Goal: Task Accomplishment & Management: Manage account settings

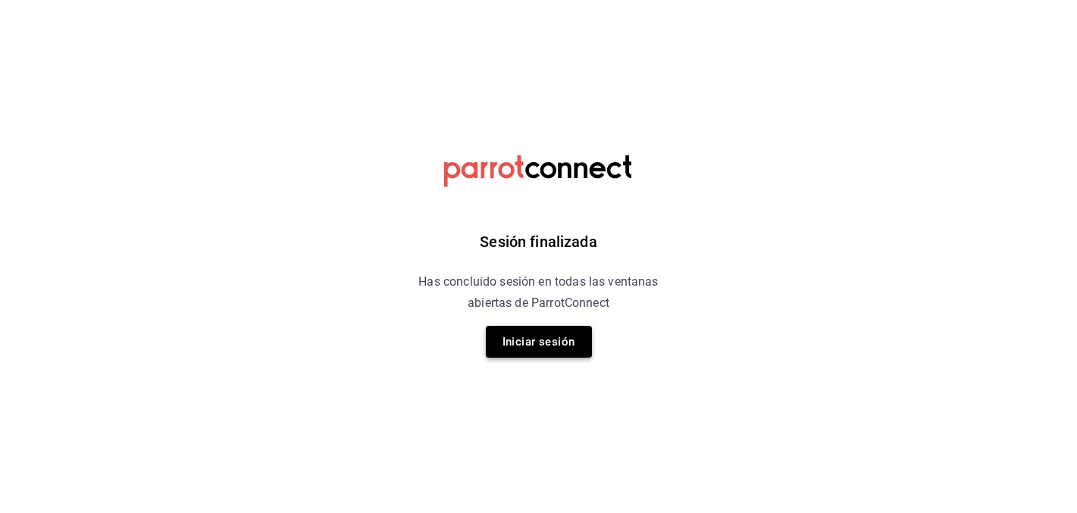
click at [560, 334] on button "Iniciar sesión" at bounding box center [539, 342] width 106 height 32
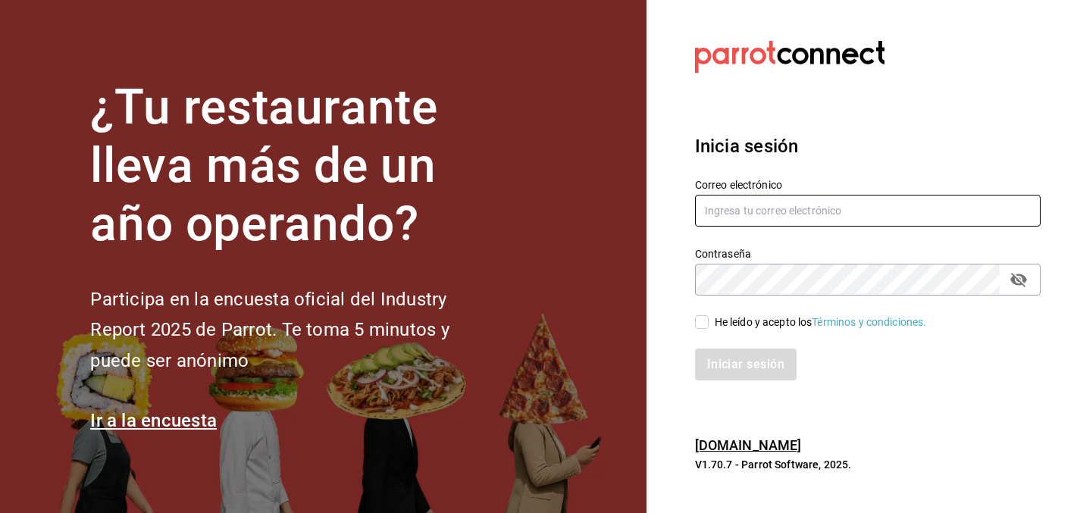
click at [723, 207] on input "text" at bounding box center [868, 211] width 346 height 32
type input "christy.ponce95@hotmail.com"
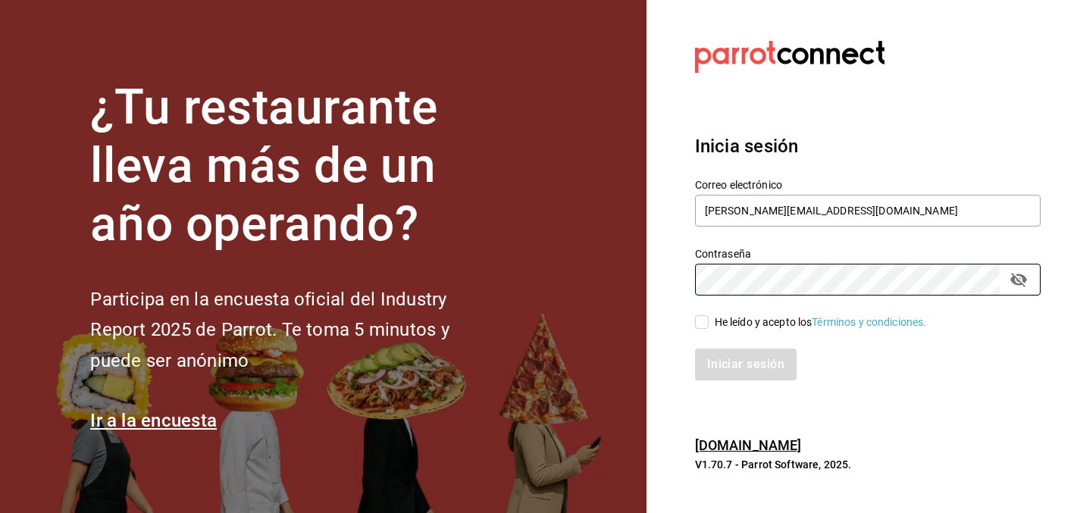
click at [705, 321] on input "He leído y acepto los Términos y condiciones." at bounding box center [702, 322] width 14 height 14
checkbox input "true"
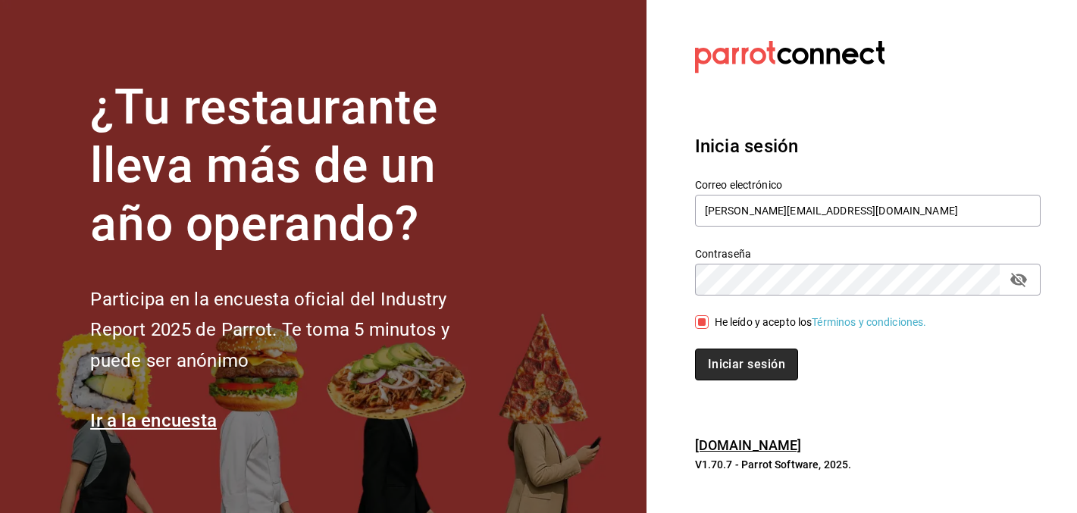
click at [737, 373] on button "Iniciar sesión" at bounding box center [746, 365] width 103 height 32
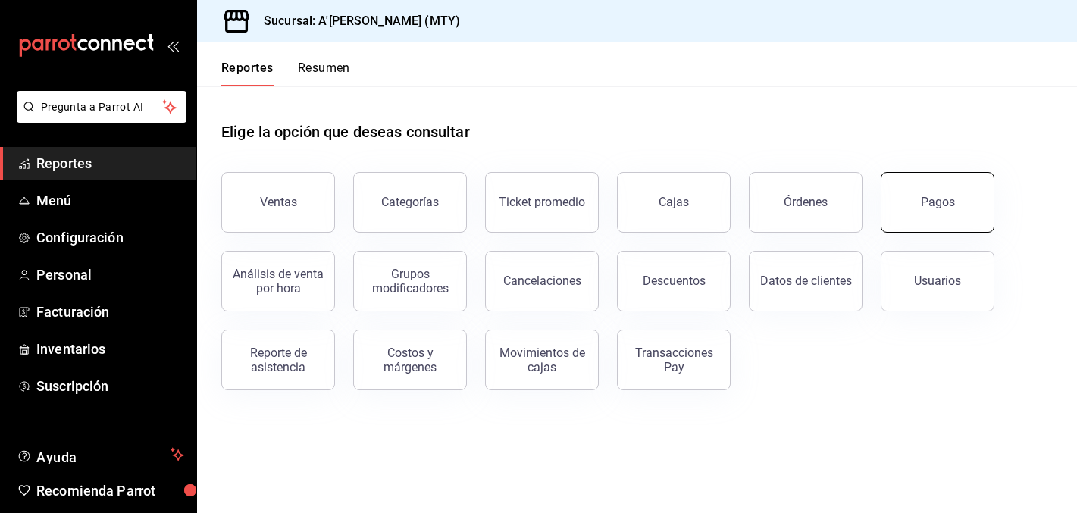
click at [952, 205] on div "Pagos" at bounding box center [938, 202] width 34 height 14
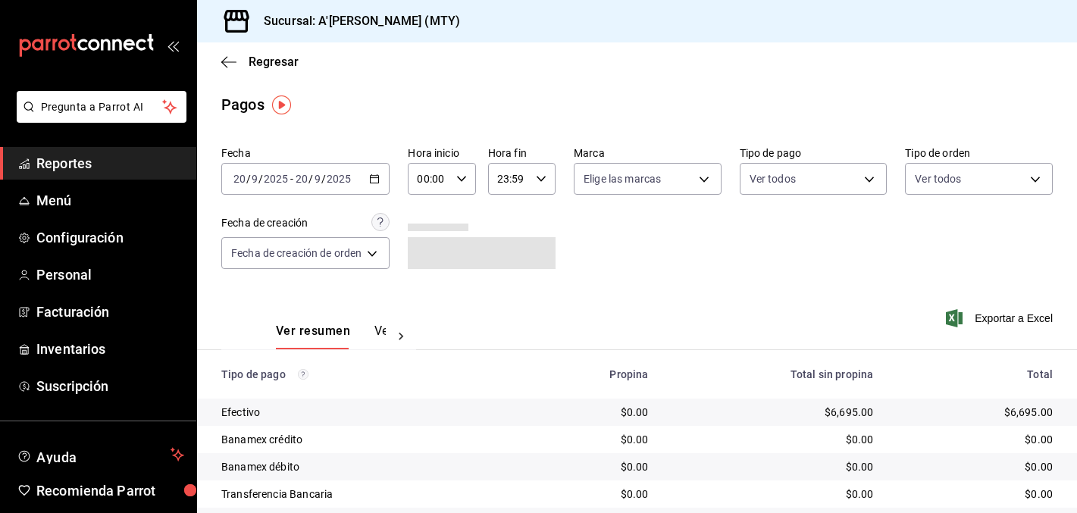
click at [370, 186] on div "[DATE] [DATE] - [DATE] [DATE]" at bounding box center [305, 179] width 168 height 32
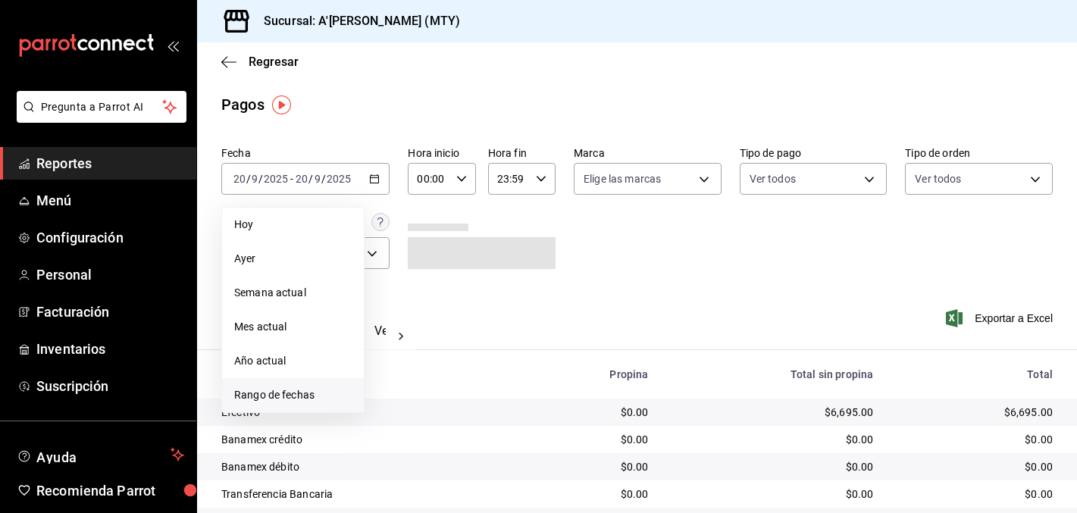
click at [296, 393] on span "Rango de fechas" at bounding box center [292, 395] width 117 height 16
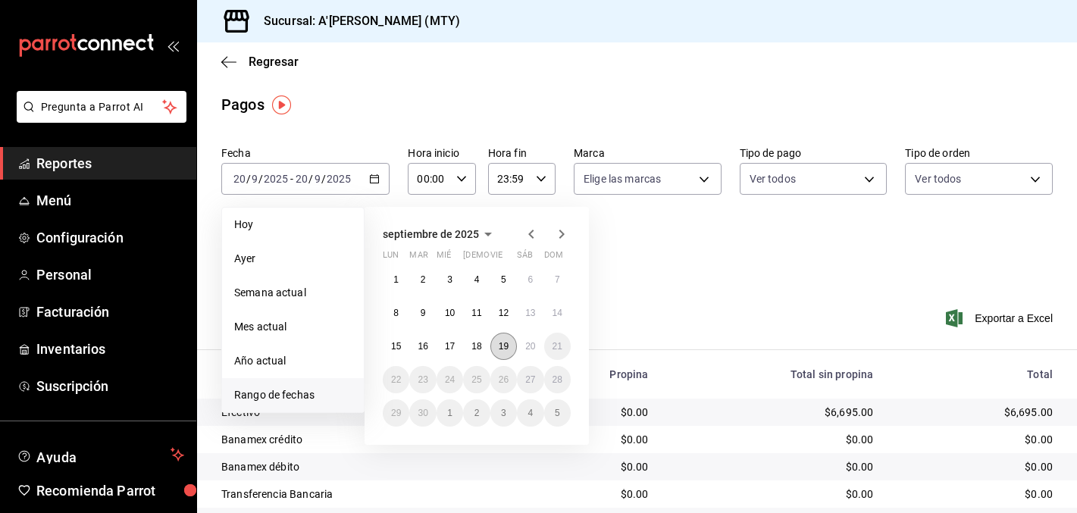
click at [509, 347] on button "19" at bounding box center [503, 346] width 27 height 27
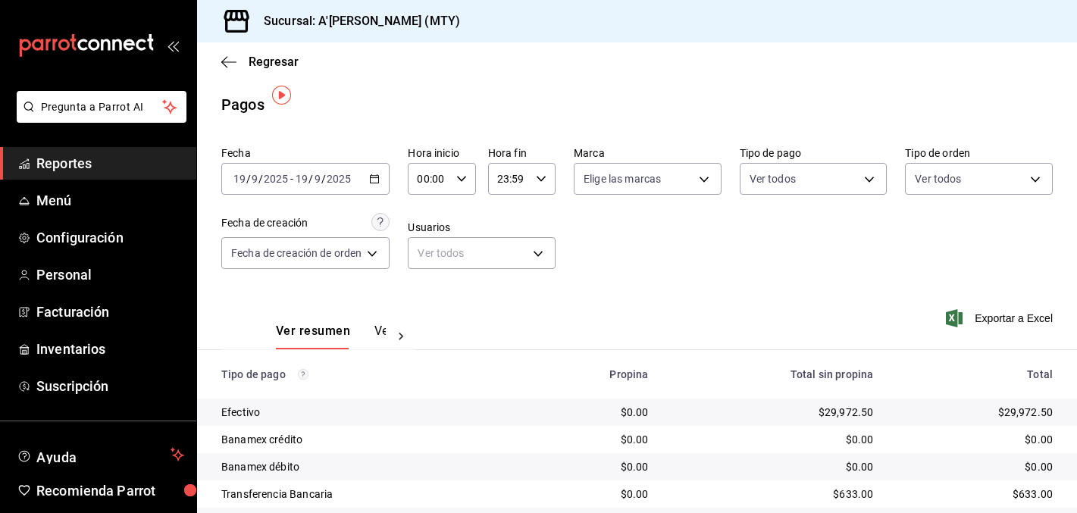
scroll to position [74, 0]
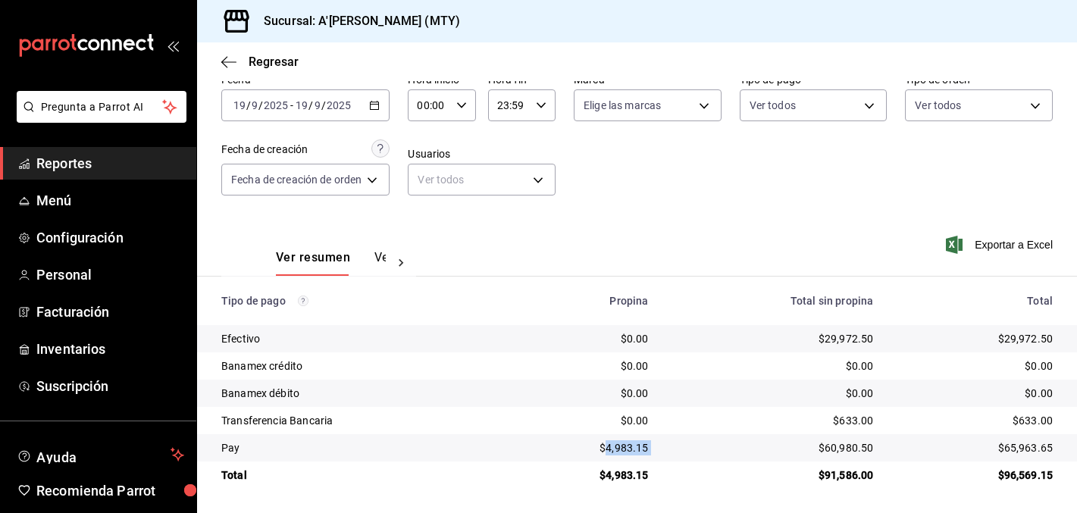
drag, startPoint x: 610, startPoint y: 446, endPoint x: 665, endPoint y: 448, distance: 54.6
click at [665, 448] on tr "Pay $4,983.15 $60,980.50 $65,963.65" at bounding box center [637, 447] width 880 height 27
copy div "4,983.15"
click at [95, 163] on span "Reportes" at bounding box center [110, 163] width 148 height 20
